Goal: Find contact information: Find contact information

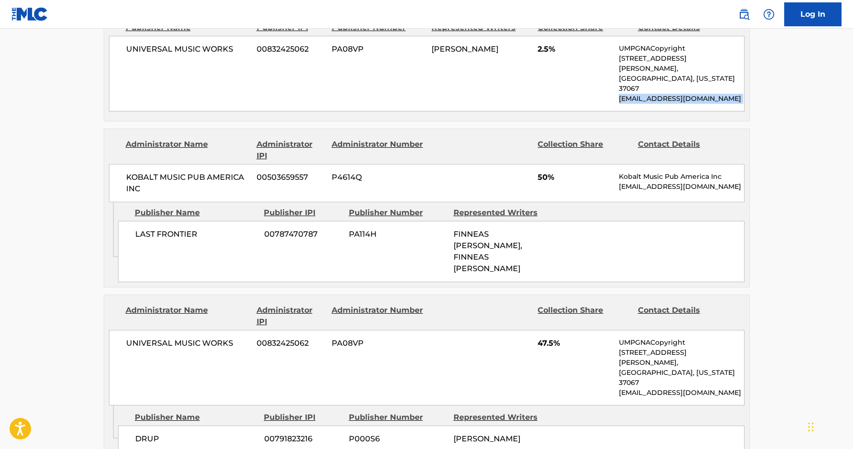
scroll to position [477, 0]
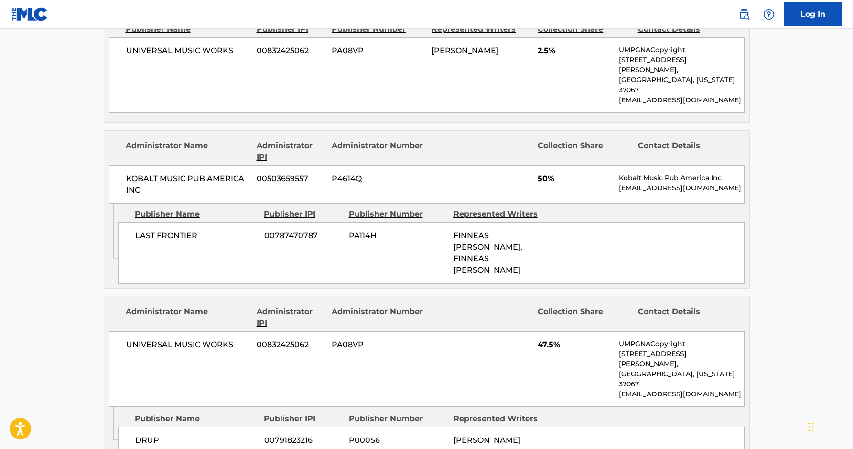
click at [685, 389] on p "[EMAIL_ADDRESS][DOMAIN_NAME]" at bounding box center [681, 394] width 125 height 10
copy div "[EMAIL_ADDRESS][DOMAIN_NAME] Admin Original Publisher Connecting Line"
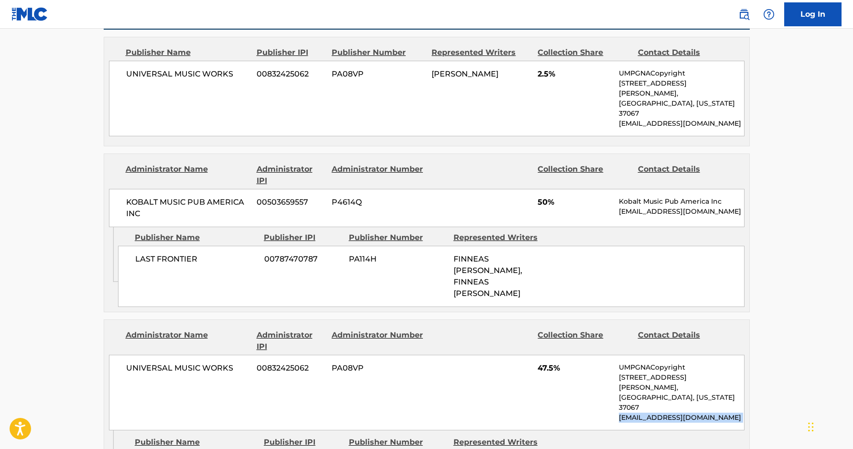
scroll to position [453, 0]
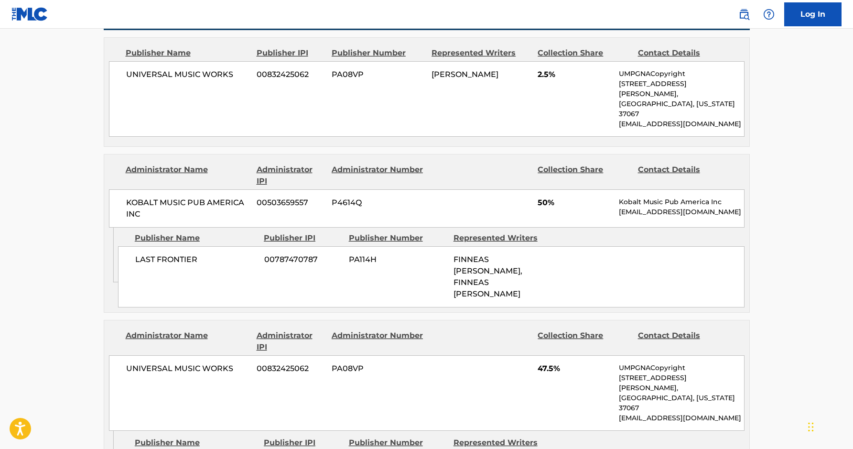
click at [669, 207] on p "[EMAIL_ADDRESS][DOMAIN_NAME]" at bounding box center [681, 212] width 125 height 10
click at [667, 207] on p "[EMAIL_ADDRESS][DOMAIN_NAME]" at bounding box center [681, 212] width 125 height 10
copy div "[EMAIL_ADDRESS][DOMAIN_NAME] Admin Original Publisher Connecting Line"
